Goal: Task Accomplishment & Management: Manage account settings

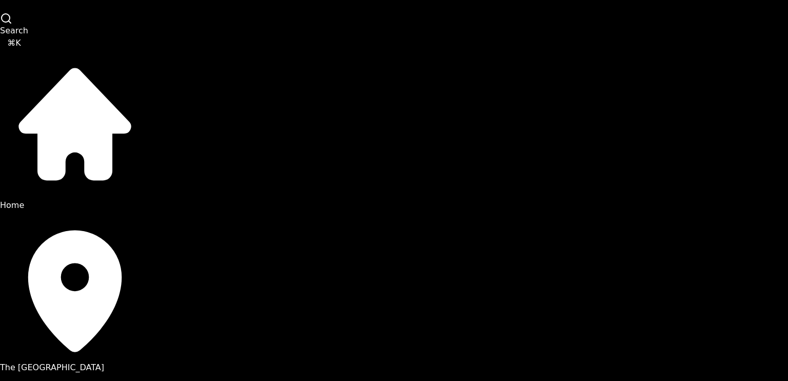
scroll to position [92, 0]
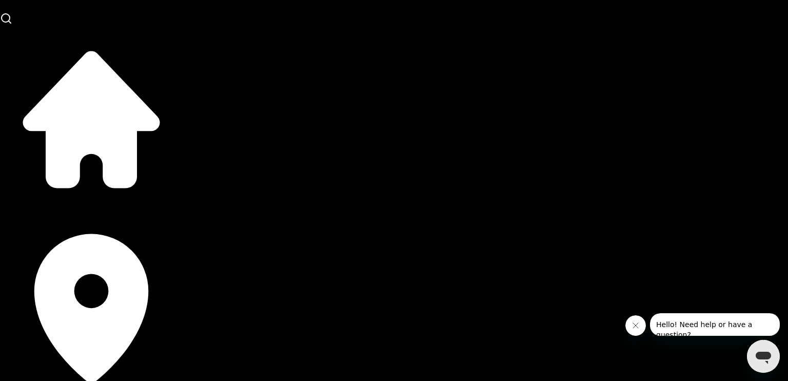
scroll to position [234, 0]
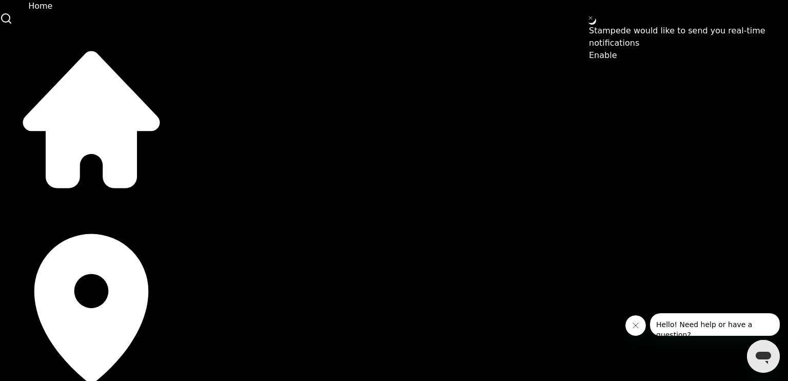
click at [23, 51] on icon at bounding box center [91, 119] width 137 height 137
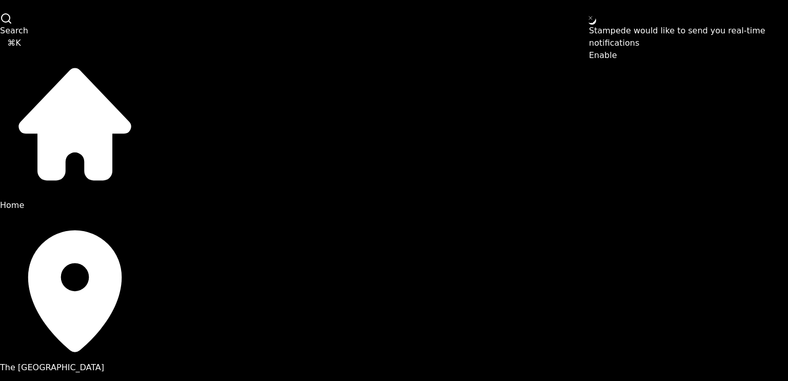
scroll to position [92, 0]
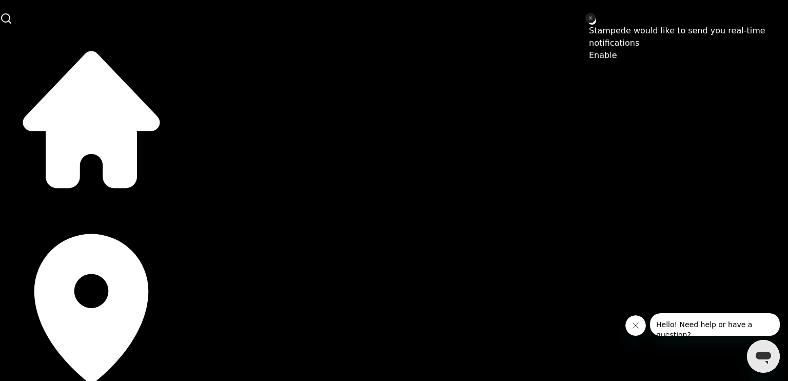
click at [592, 18] on icon "Close toast" at bounding box center [591, 18] width 6 height 6
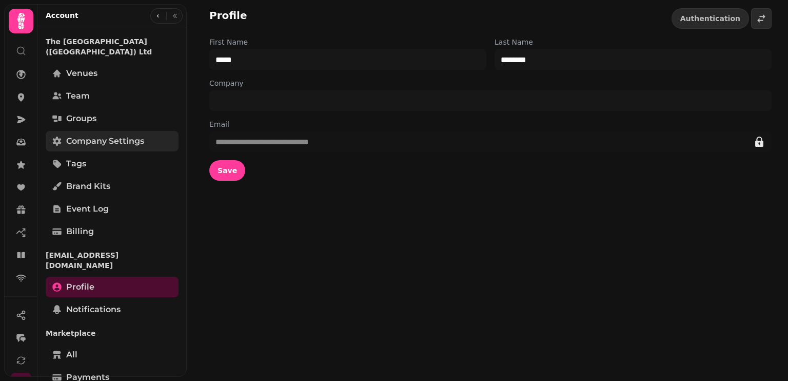
click at [106, 135] on span "Company settings" at bounding box center [105, 141] width 78 height 12
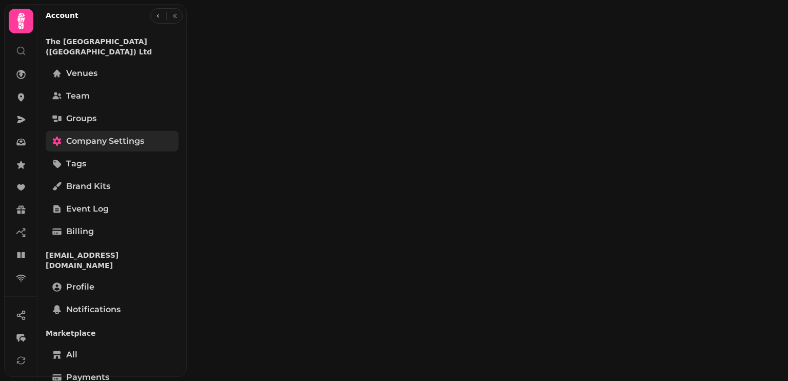
select select "**********"
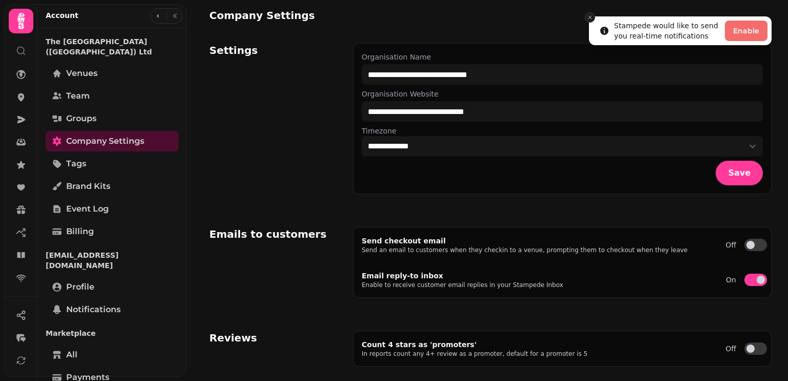
click at [588, 21] on button "Close toast" at bounding box center [590, 17] width 10 height 10
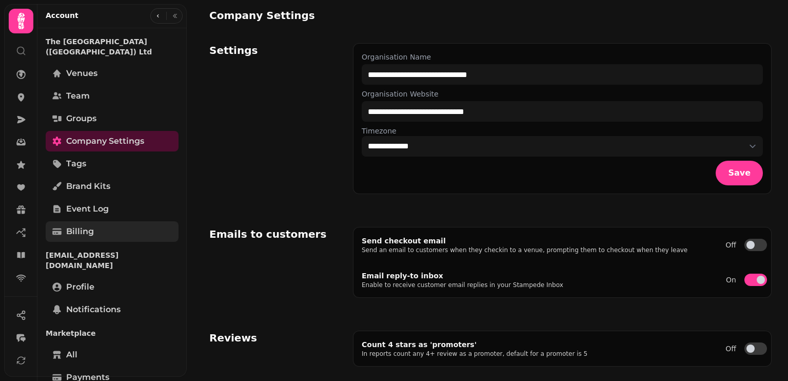
click at [70, 225] on span "Billing" at bounding box center [80, 231] width 28 height 12
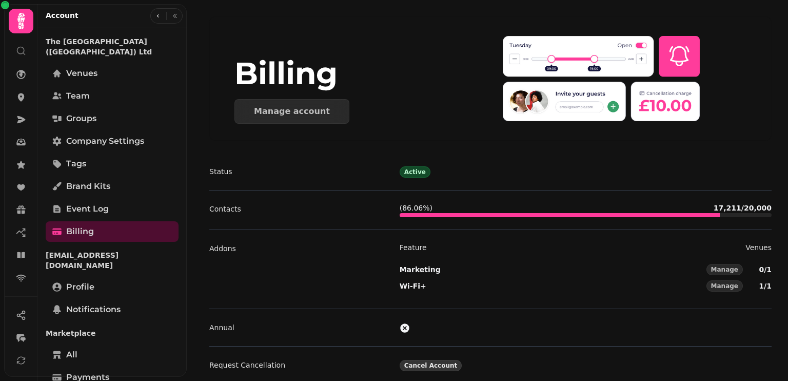
click at [432, 364] on span "Cancel Account" at bounding box center [431, 365] width 53 height 6
select select "**********"
